Goal: Task Accomplishment & Management: Use online tool/utility

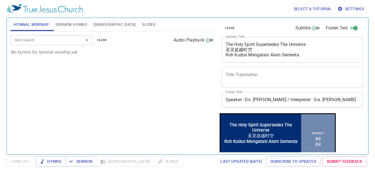
click at [45, 40] on input "Hymn search" at bounding box center [43, 40] width 63 height 6
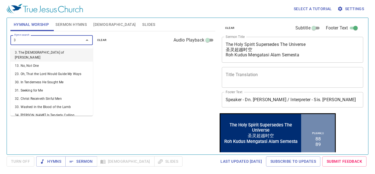
type input "38"
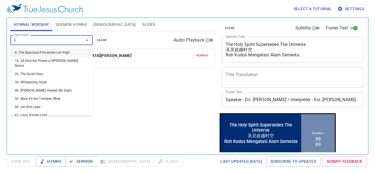
type input "68"
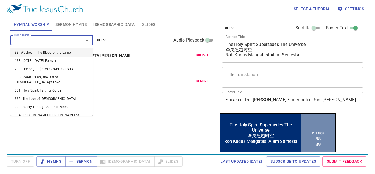
type input "336"
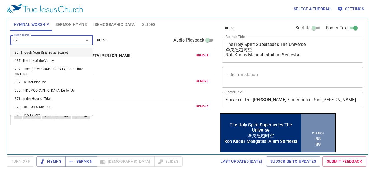
type input "373"
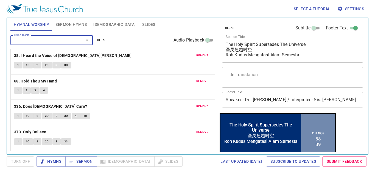
click at [73, 20] on button "Sermon Hymns" at bounding box center [71, 24] width 38 height 13
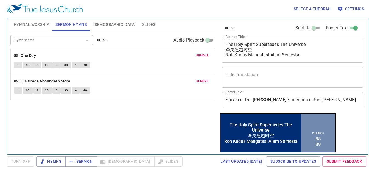
click at [304, 53] on textarea "The Holy Spirit Supersedes The Universe 圣灵超越时空 Roh Kudus Mengatasi Alam Semesta" at bounding box center [293, 50] width 134 height 16
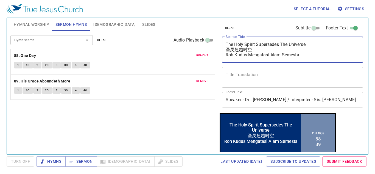
drag, startPoint x: 298, startPoint y: 42, endPoint x: 193, endPoint y: 39, distance: 105.0
click at [193, 39] on div "Hymnal Worship Sermon Hymns Bible Slides Hymn search Hymn search clear Audio Pl…" at bounding box center [187, 84] width 359 height 137
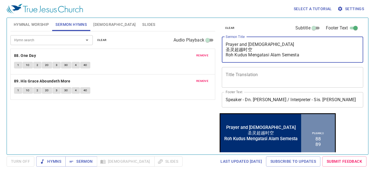
drag, startPoint x: 300, startPoint y: 56, endPoint x: 225, endPoint y: 56, distance: 75.8
click at [225, 56] on div "Prayer and Evangelism 圣灵超越时空 Roh Kudus Mengatasi Alam Semesta x Sermon Title" at bounding box center [293, 50] width 142 height 26
drag, startPoint x: 239, startPoint y: 48, endPoint x: 225, endPoint y: 52, distance: 15.2
click at [225, 52] on div "Prayer and Evangelism 圣灵超越时空 Doa dan Penginjilan x Sermon Title" at bounding box center [293, 50] width 142 height 26
click at [275, 55] on textarea "Prayer and [DEMOGRAPHIC_DATA] 祷告与宣道 Doa [PERSON_NAME] Penginjilan" at bounding box center [293, 50] width 134 height 16
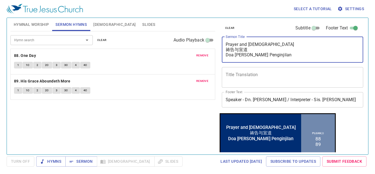
type textarea "Prayer and [DEMOGRAPHIC_DATA] 祷告与宣道 Doa [PERSON_NAME] Penginjilan"
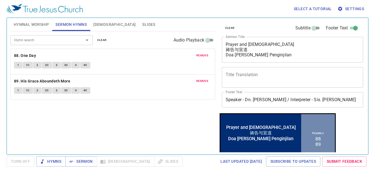
drag, startPoint x: 176, startPoint y: 114, endPoint x: 160, endPoint y: 111, distance: 16.0
click at [170, 114] on div "Hymn search Hymn search clear Audio Playback remove 88. One Day 1 1C 2 2C 3 3C …" at bounding box center [112, 90] width 205 height 118
click at [199, 55] on span "remove" at bounding box center [202, 55] width 12 height 5
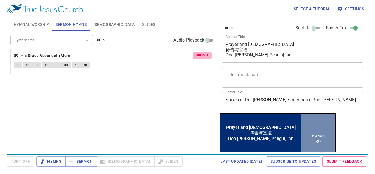
click at [203, 55] on span "remove" at bounding box center [202, 55] width 12 height 5
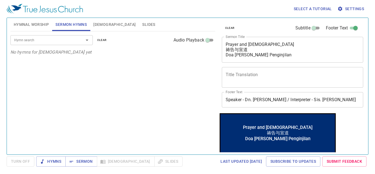
click at [42, 41] on input "Hymn search" at bounding box center [43, 40] width 63 height 6
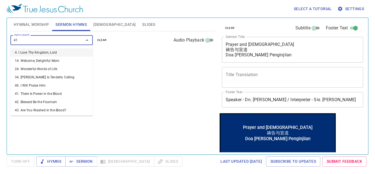
type input "4"
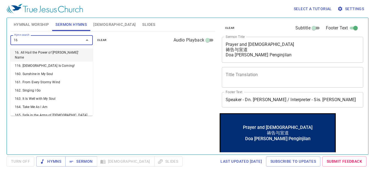
type input "168"
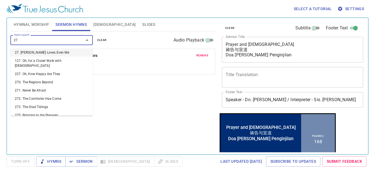
type input "271"
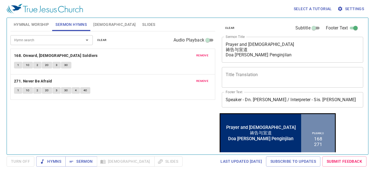
click at [98, 98] on div "remove 271. Never Be Afraid 1 1C 2 2C 3 3C 4 4C" at bounding box center [113, 86] width 204 height 25
click at [35, 24] on span "Hymnal Worship" at bounding box center [31, 24] width 35 height 7
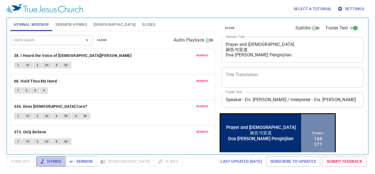
click at [58, 162] on span "Hymns" at bounding box center [51, 161] width 21 height 7
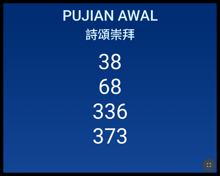
drag, startPoint x: 211, startPoint y: 164, endPoint x: 288, endPoint y: 181, distance: 79.0
click at [210, 164] on icon "button" at bounding box center [209, 164] width 7 height 7
click at [210, 165] on icon "button" at bounding box center [209, 164] width 7 height 7
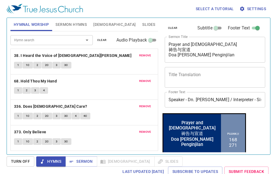
click at [69, 24] on span "Sermon Hymns" at bounding box center [71, 24] width 31 height 7
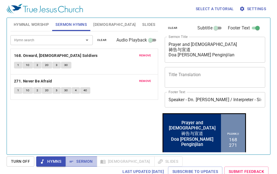
click at [83, 162] on span "Sermon" at bounding box center [81, 161] width 23 height 7
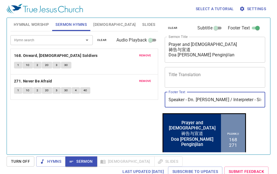
drag, startPoint x: 189, startPoint y: 99, endPoint x: 219, endPoint y: 98, distance: 30.8
click at [219, 98] on input "Speaker - Dn. Philip Wong / Interpreter - Sis. Mei Hung" at bounding box center [215, 99] width 101 height 15
type input "Speaker - Pr. Jo / Interpreter - Sis. Mei Hung"
type input "Speaker - Pr. Joel / Interpreter - Sis. Siau Yin"
click at [123, 117] on div "Hymn search Hymn search clear Audio Playback remove 168. Onward, Christian Sold…" at bounding box center [84, 90] width 148 height 118
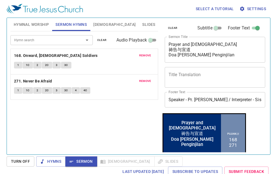
click at [143, 124] on div "Hymn search Hymn search clear Audio Playback remove 168. Onward, Christian Sold…" at bounding box center [84, 90] width 148 height 118
click at [97, 24] on span "[DEMOGRAPHIC_DATA]" at bounding box center [114, 24] width 42 height 7
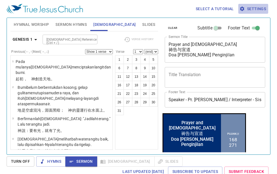
click at [260, 10] on span "Settings" at bounding box center [254, 8] width 26 height 7
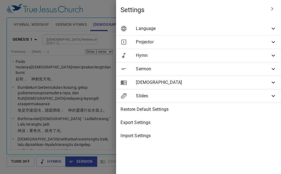
click at [245, 29] on span "Language" at bounding box center [203, 28] width 134 height 7
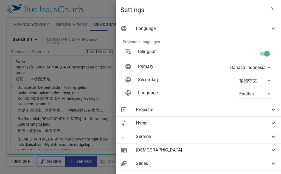
click at [265, 66] on body "Select a tutorial Settings Hymnal Worship Sermon Hymns Bible Slides Hymn search…" at bounding box center [140, 87] width 281 height 174
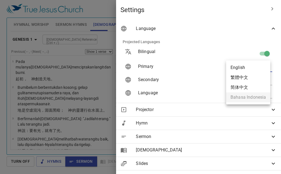
click at [241, 68] on li "English" at bounding box center [248, 68] width 44 height 10
type input "en"
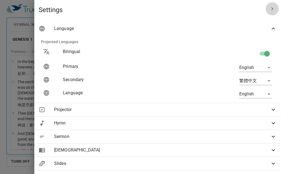
click at [269, 11] on icon "button" at bounding box center [272, 8] width 7 height 7
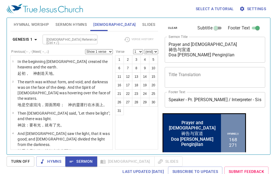
click at [76, 24] on span "Sermon Hymns" at bounding box center [71, 24] width 31 height 7
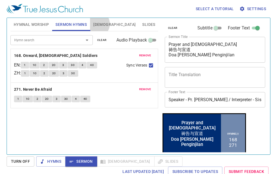
click at [96, 24] on span "[DEMOGRAPHIC_DATA]" at bounding box center [114, 24] width 42 height 7
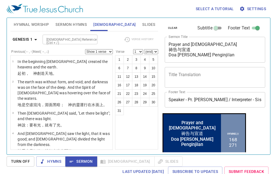
click at [38, 24] on span "Hymnal Worship" at bounding box center [31, 24] width 35 height 7
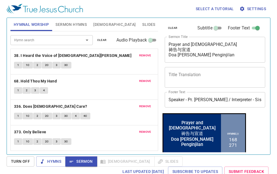
click at [65, 24] on span "Sermon Hymns" at bounding box center [71, 24] width 31 height 7
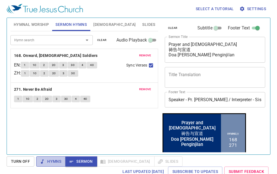
click at [51, 160] on span "Hymns" at bounding box center [51, 161] width 21 height 7
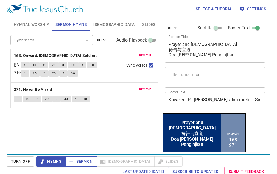
click at [73, 159] on icon "button" at bounding box center [71, 161] width 5 height 5
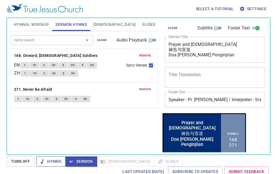
click at [49, 157] on button "Hymns" at bounding box center [50, 161] width 29 height 10
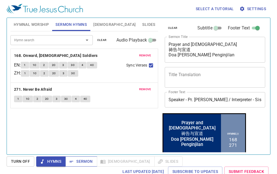
click at [76, 160] on span "Sermon" at bounding box center [81, 161] width 23 height 7
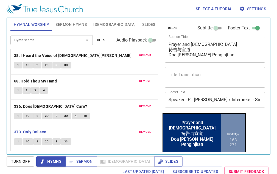
scroll to position [27, 0]
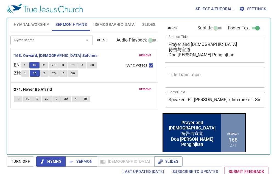
click at [32, 63] on button "1C" at bounding box center [34, 65] width 10 height 7
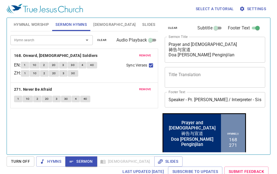
scroll to position [27, 0]
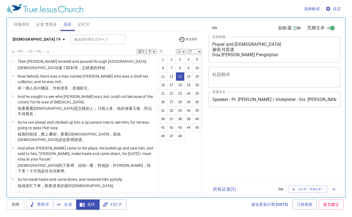
select select "11"
select select "27"
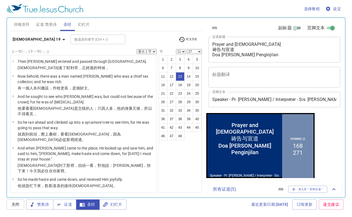
scroll to position [153, 0]
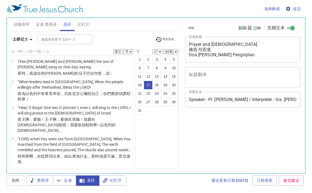
select select "17"
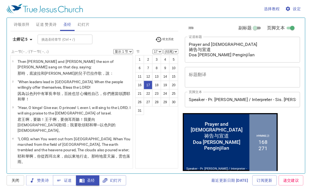
scroll to position [402, 0]
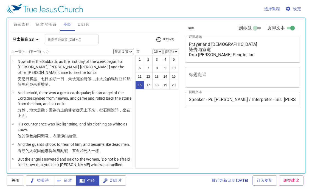
select select "16"
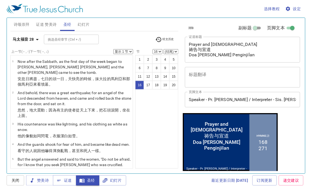
scroll to position [354, 0]
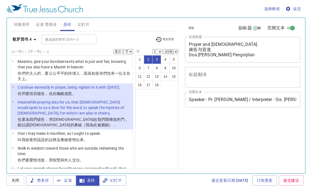
select select "2"
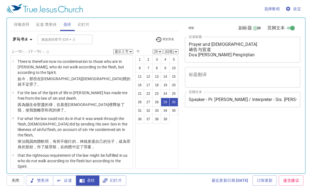
select select "2"
select select "29"
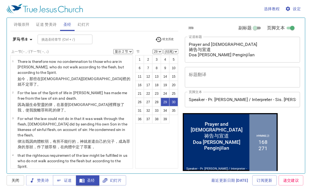
scroll to position [695, 0]
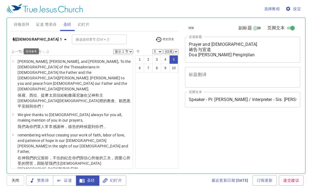
select select "5"
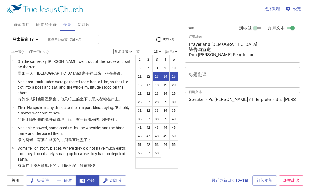
select select "3"
select select "13"
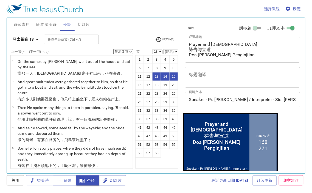
scroll to position [230, 0]
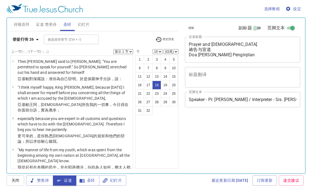
select select "18"
